Goal: Task Accomplishment & Management: Manage account settings

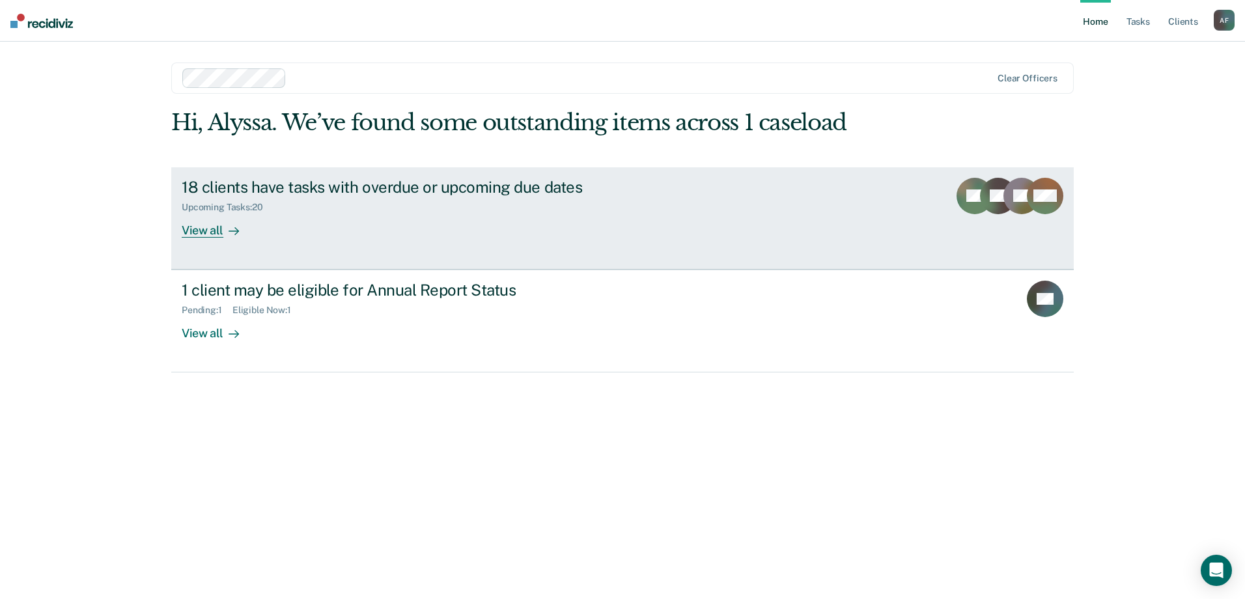
click at [458, 192] on div "18 clients have tasks with overdue or upcoming due dates" at bounding box center [410, 187] width 457 height 19
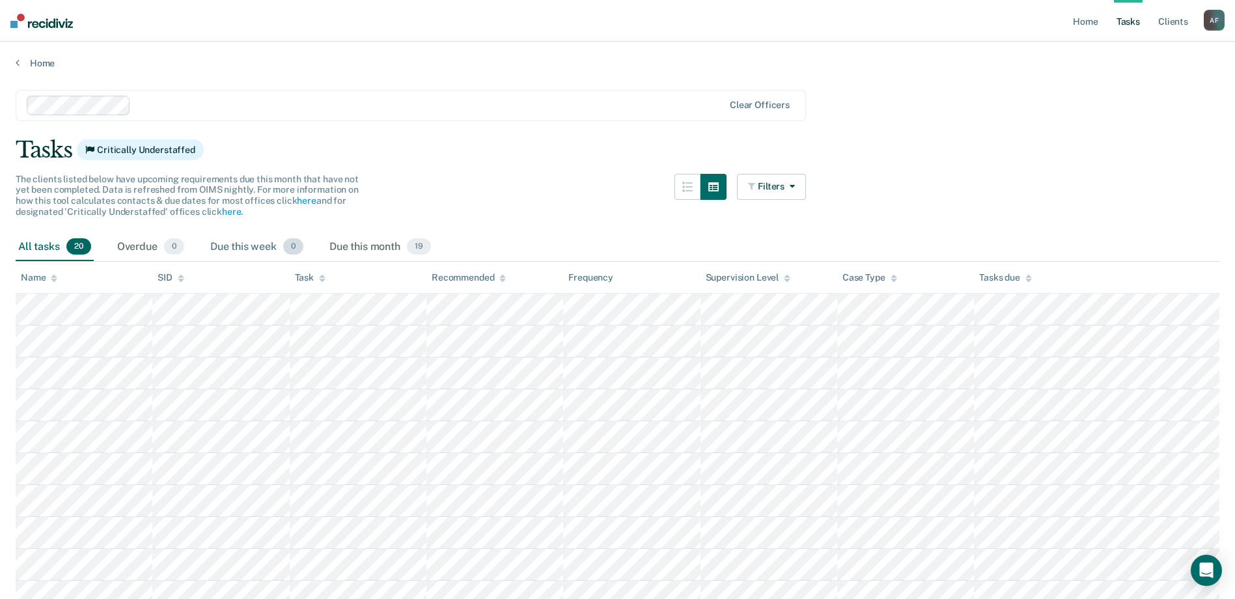
click at [232, 249] on div "Due this week 0" at bounding box center [257, 247] width 98 height 29
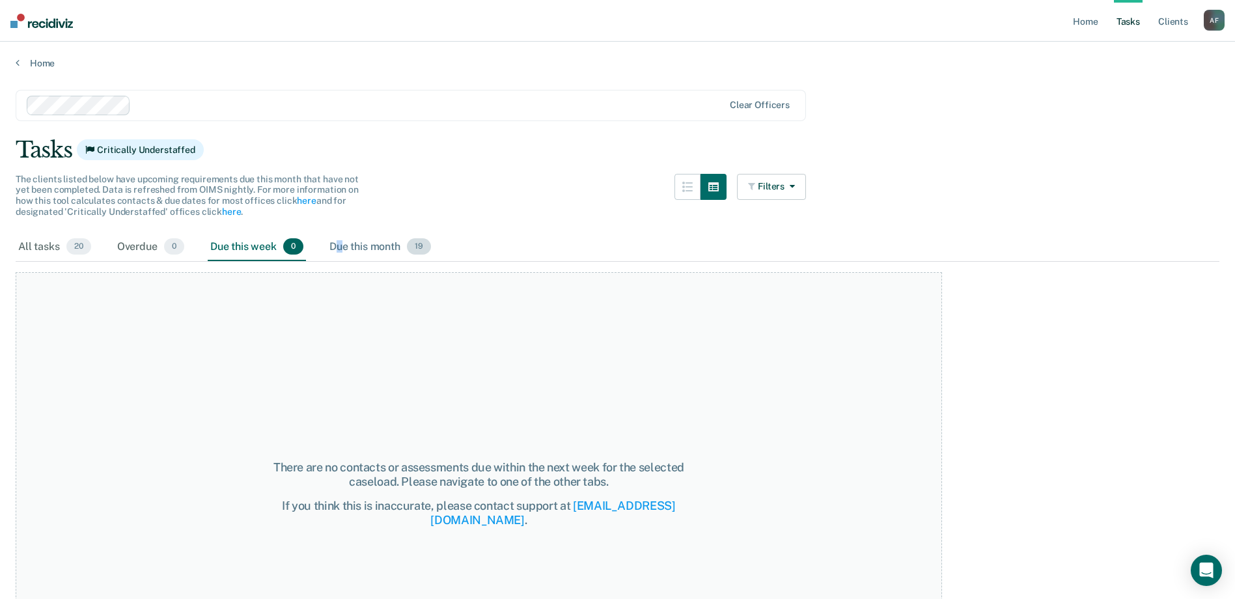
click at [342, 246] on div "Due this month 19" at bounding box center [380, 247] width 107 height 29
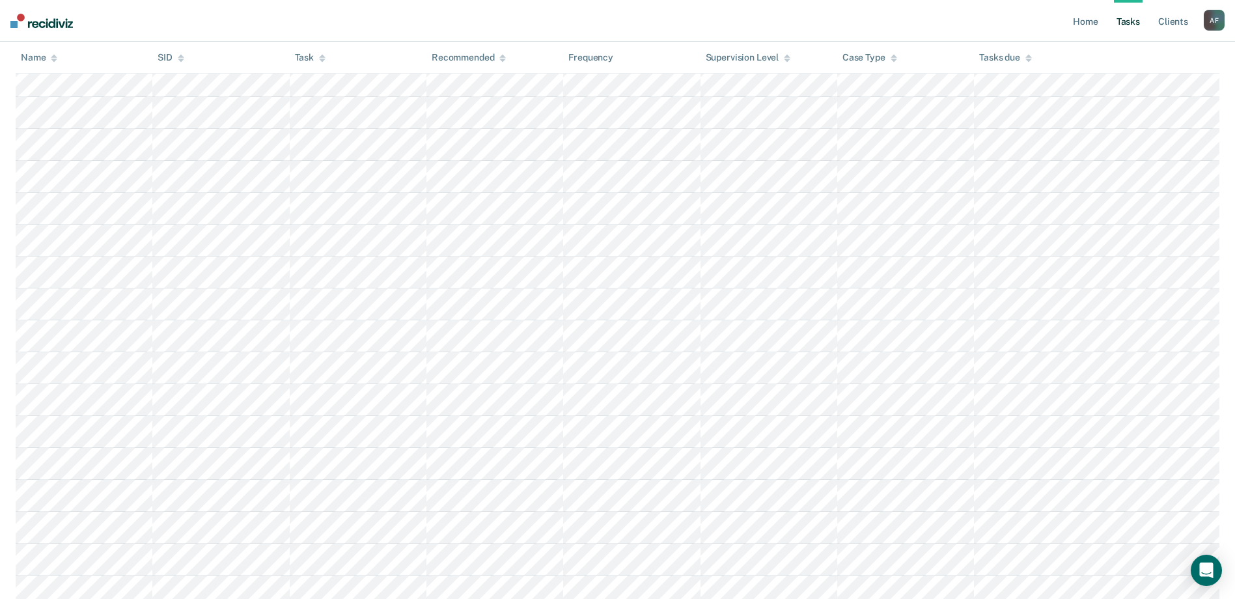
scroll to position [326, 0]
